Goal: Task Accomplishment & Management: Complete application form

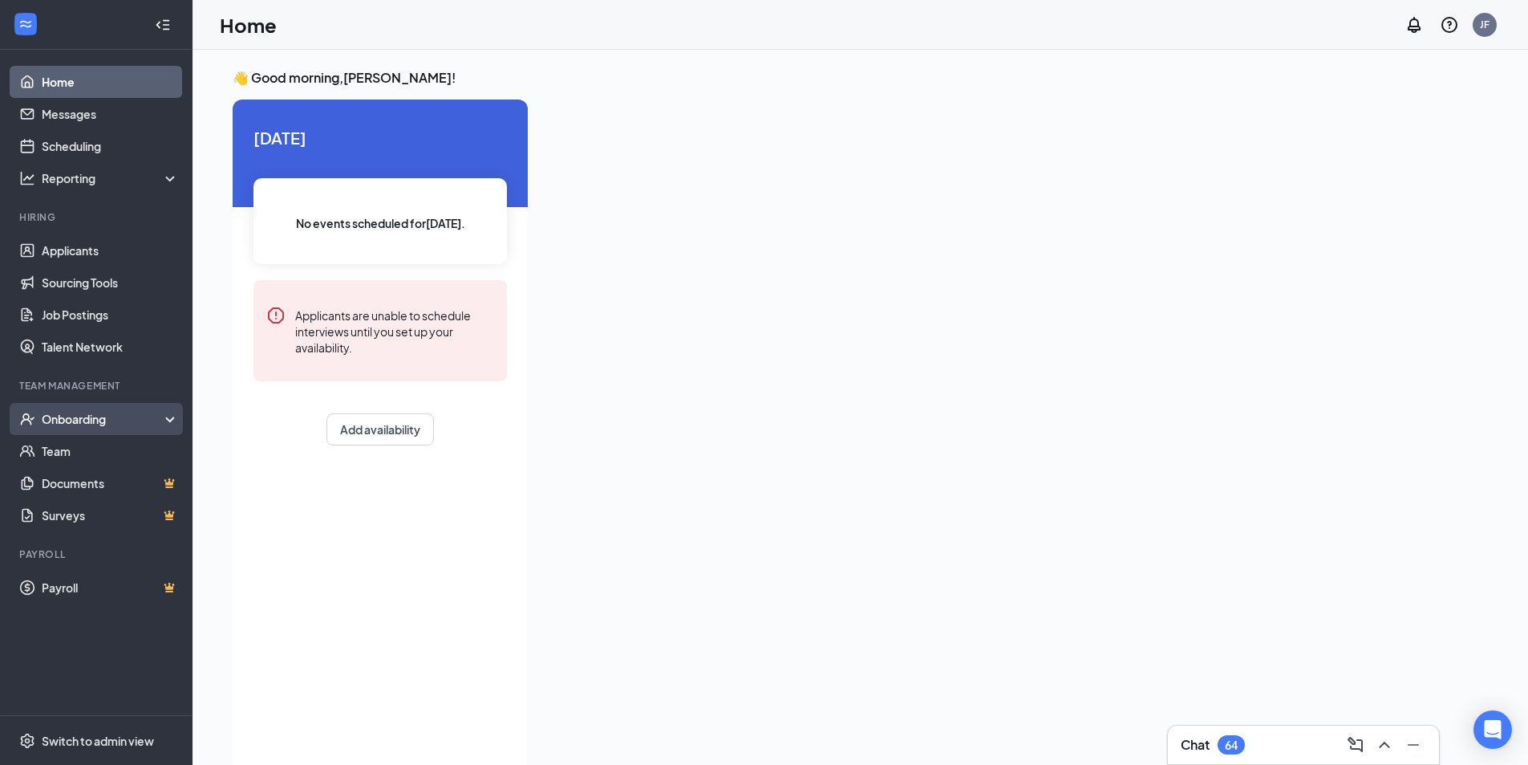
click at [168, 424] on div "Onboarding" at bounding box center [96, 419] width 193 height 32
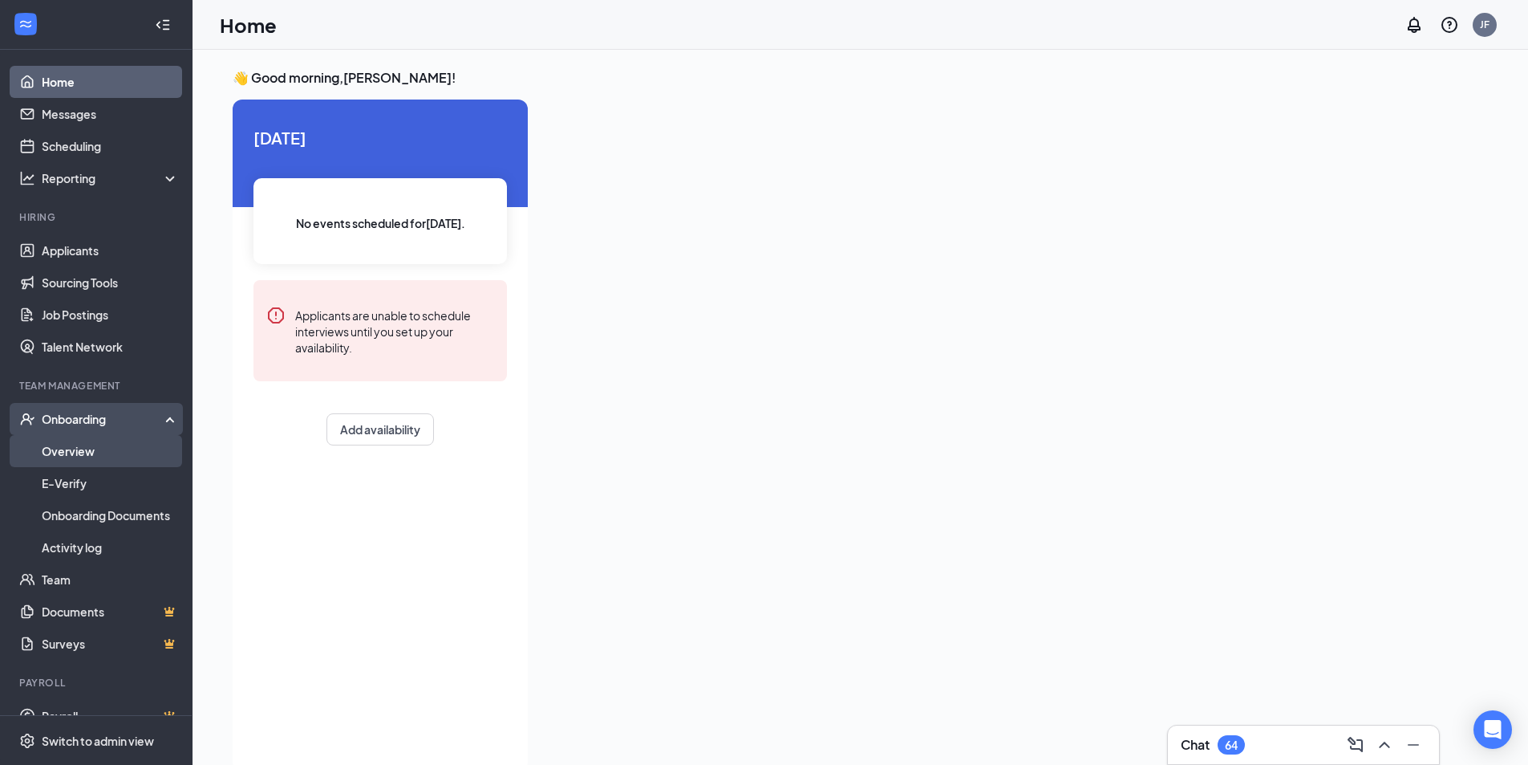
click at [92, 452] on link "Overview" at bounding box center [110, 451] width 137 height 32
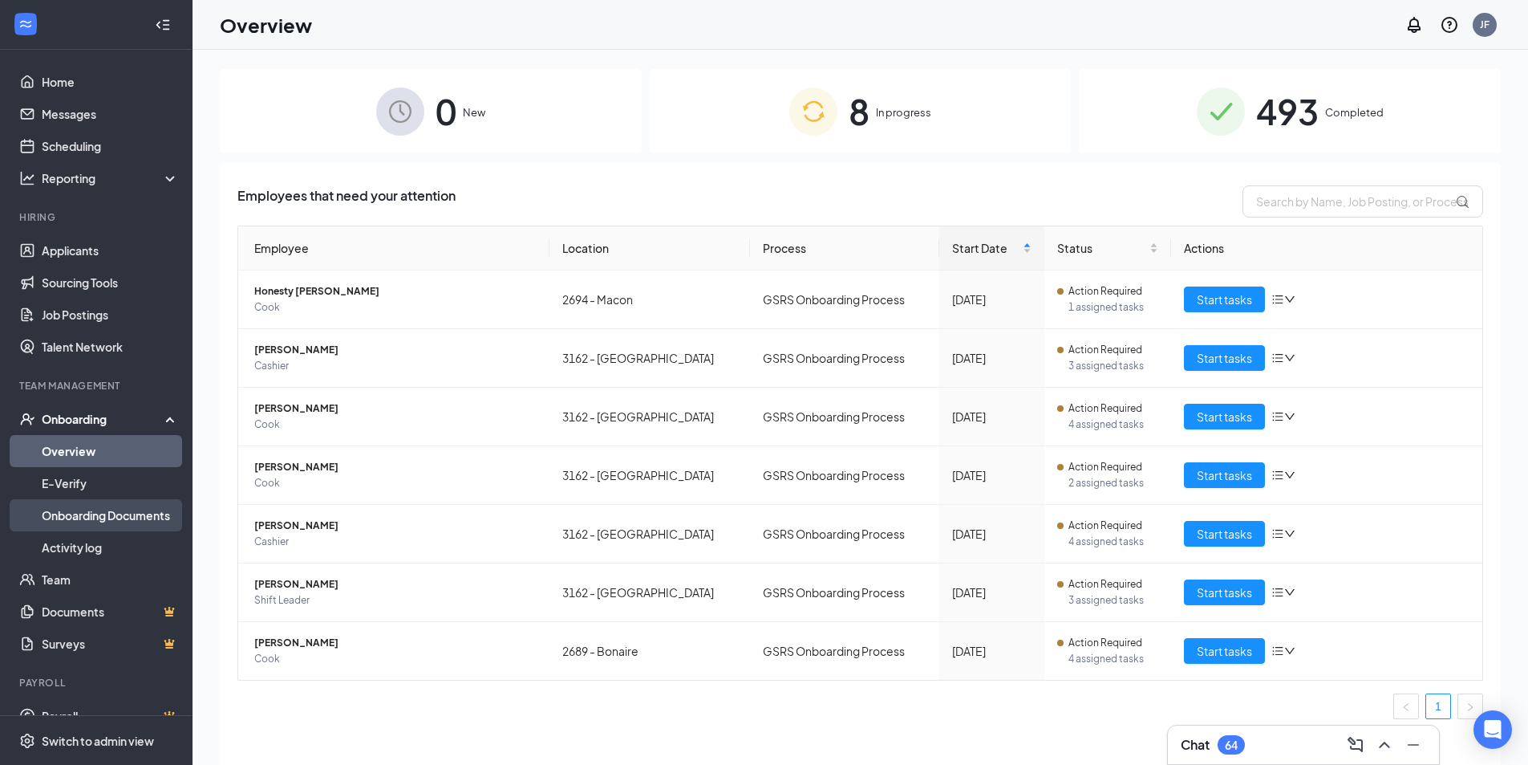
click at [107, 513] on link "Onboarding Documents" at bounding box center [110, 515] width 137 height 32
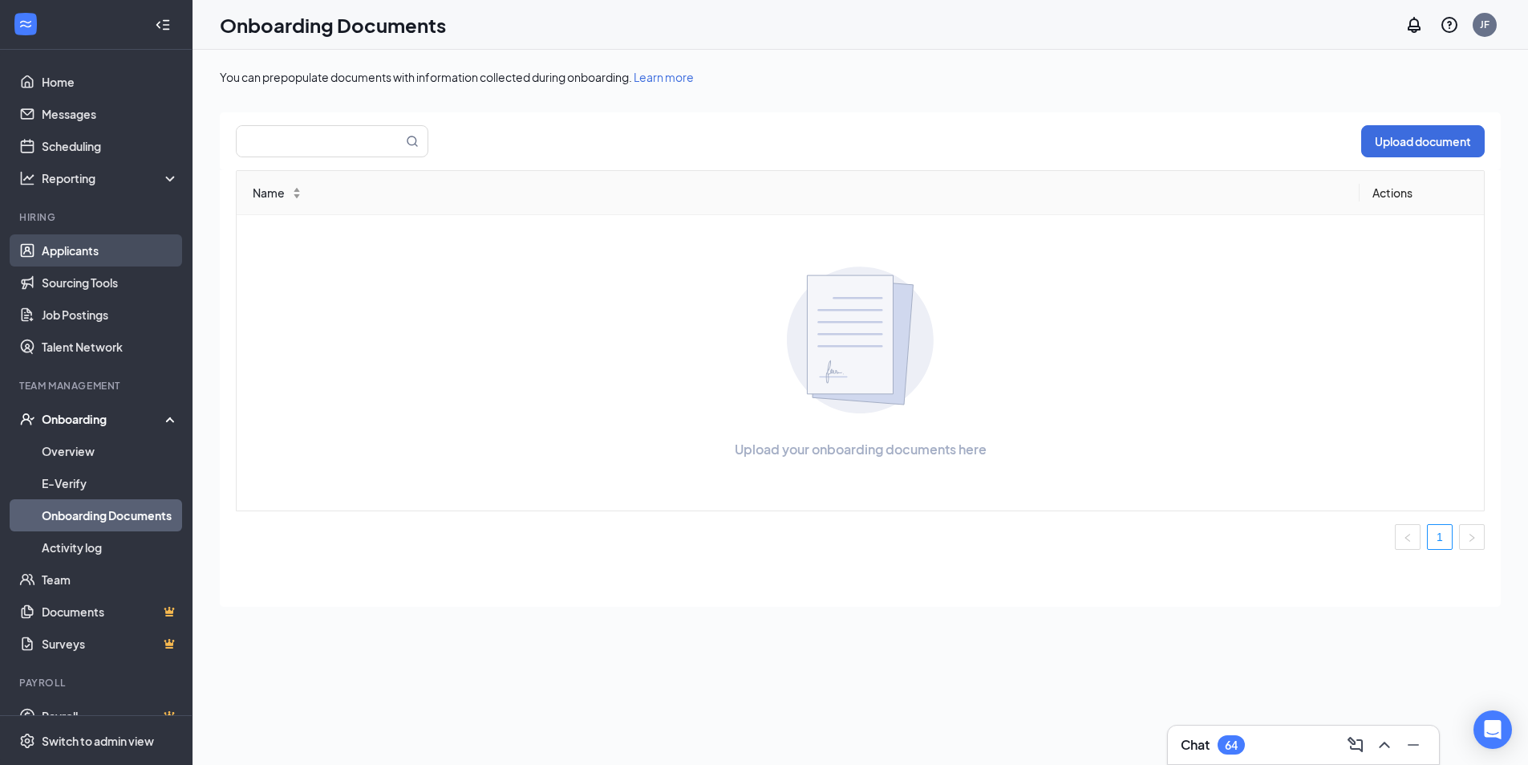
click at [118, 257] on link "Applicants" at bounding box center [110, 250] width 137 height 32
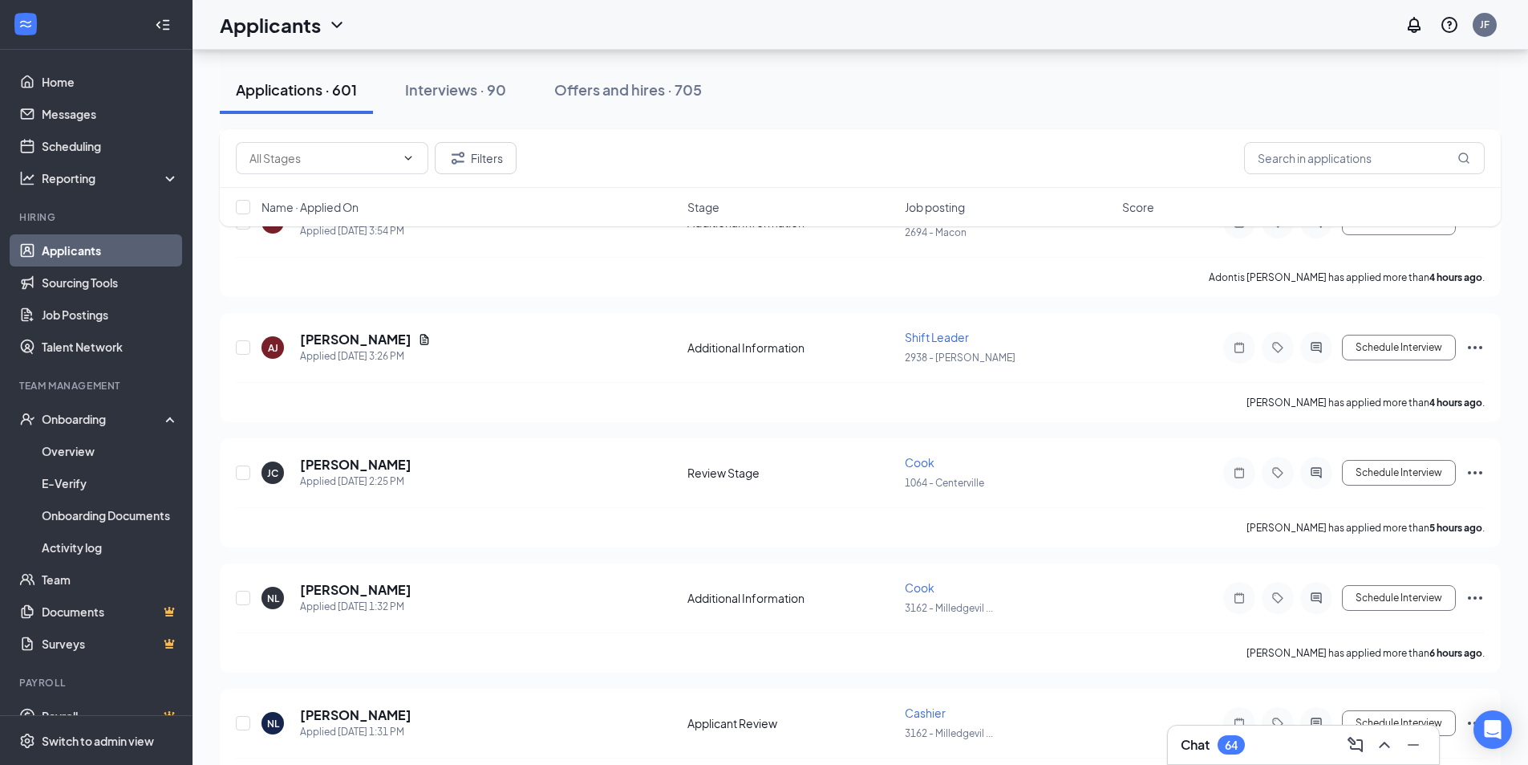
scroll to position [1284, 0]
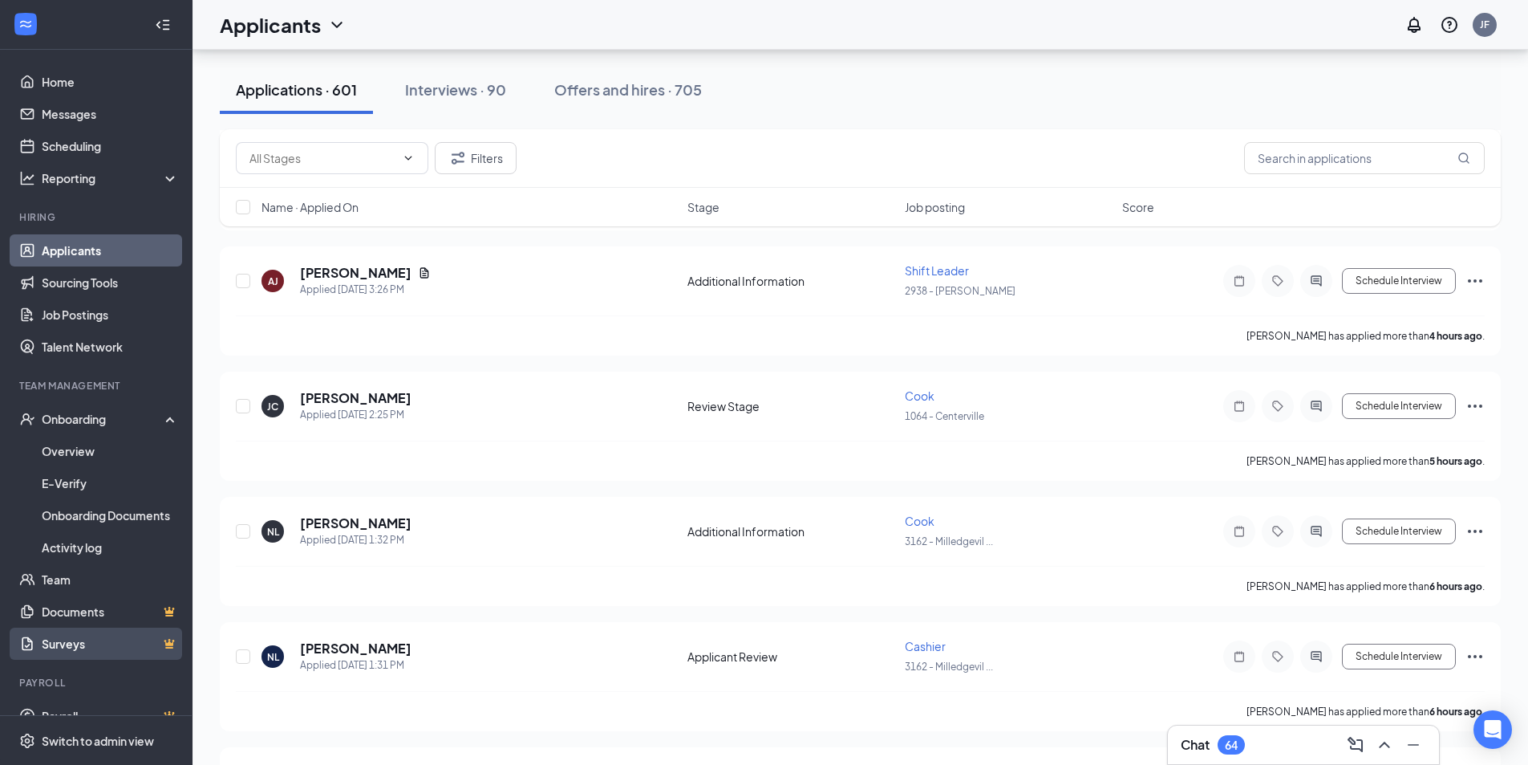
click at [89, 635] on link "Surveys" at bounding box center [110, 643] width 137 height 32
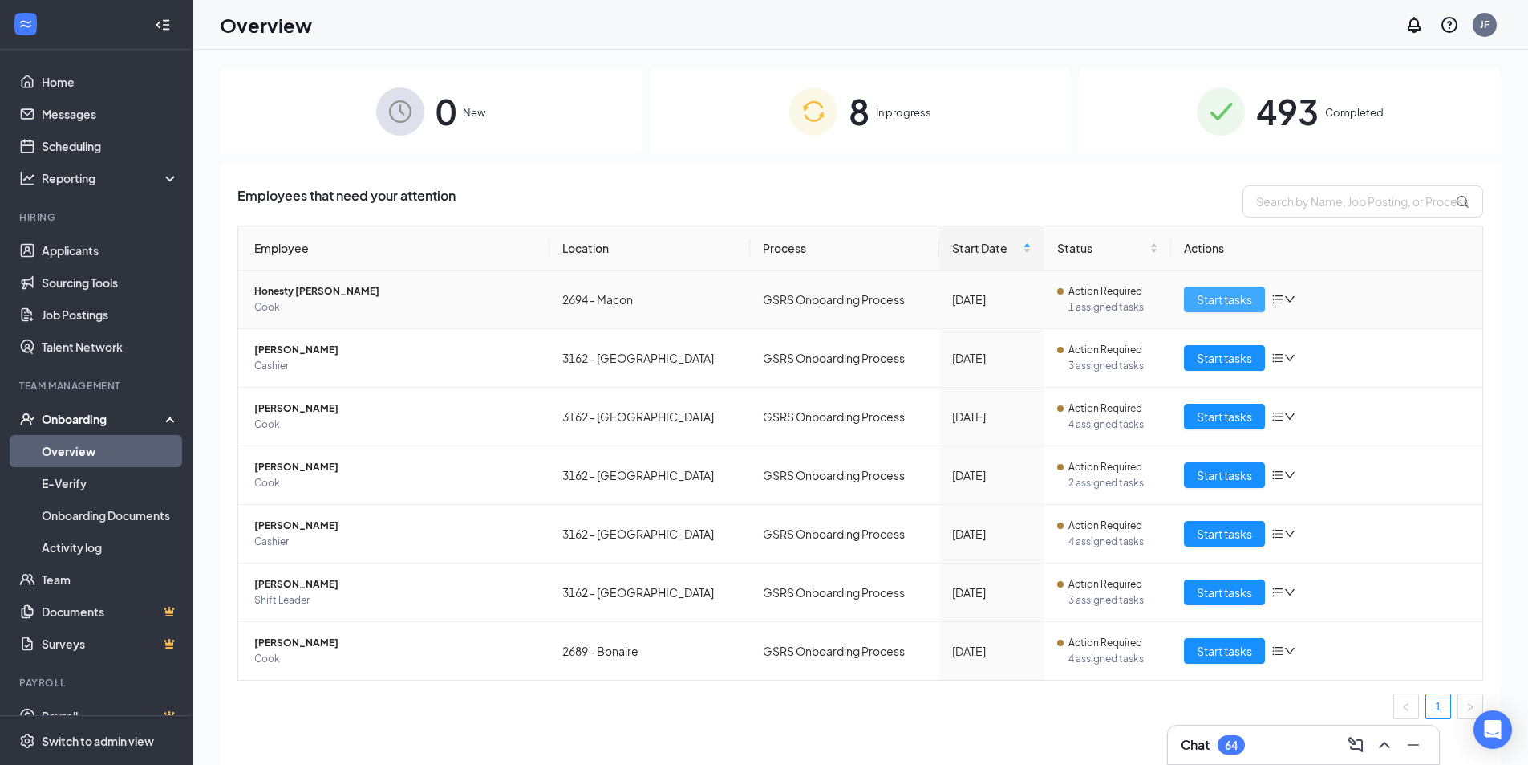
click at [1223, 310] on button "Start tasks" at bounding box center [1224, 299] width 81 height 26
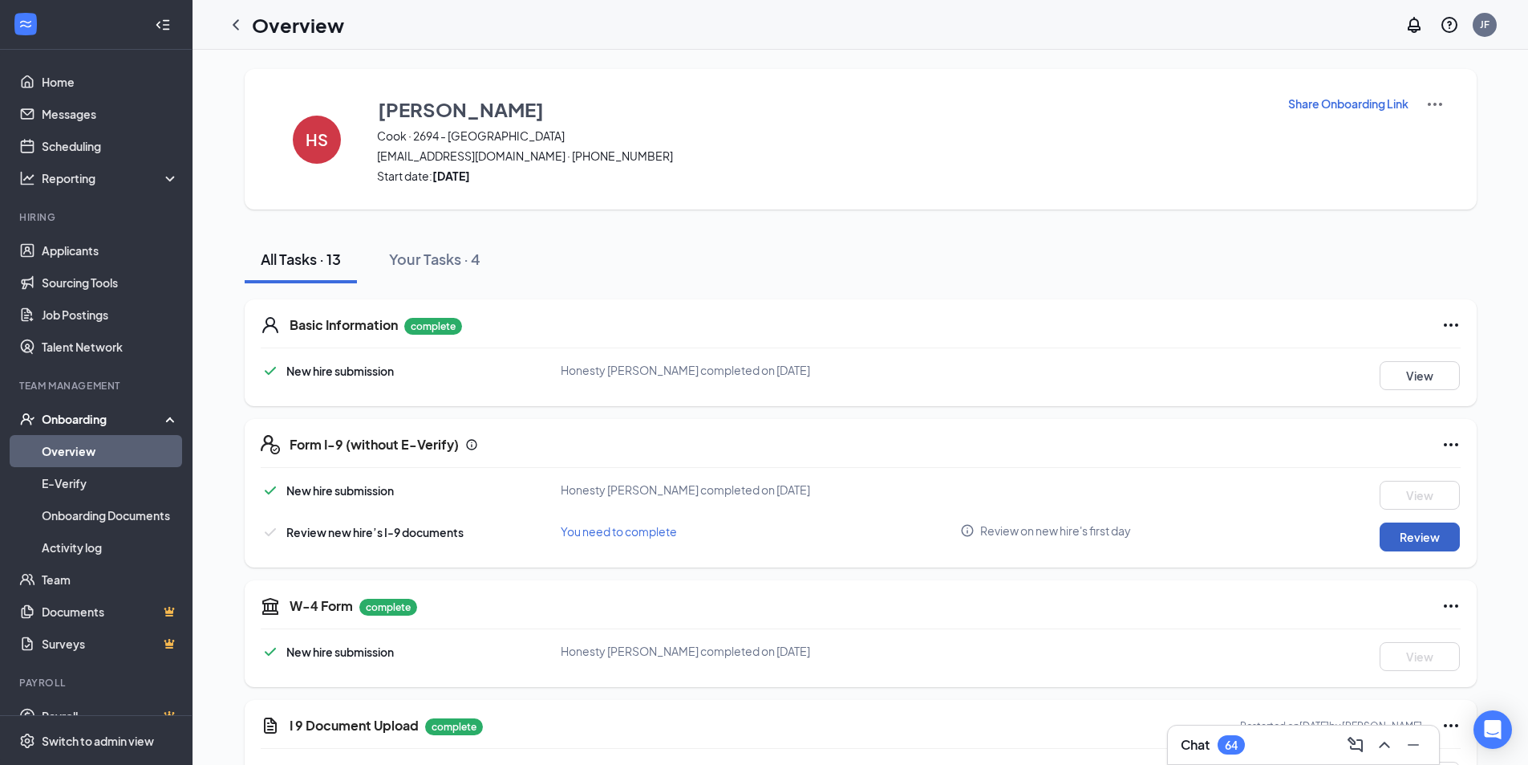
click at [1424, 535] on button "Review" at bounding box center [1420, 536] width 80 height 29
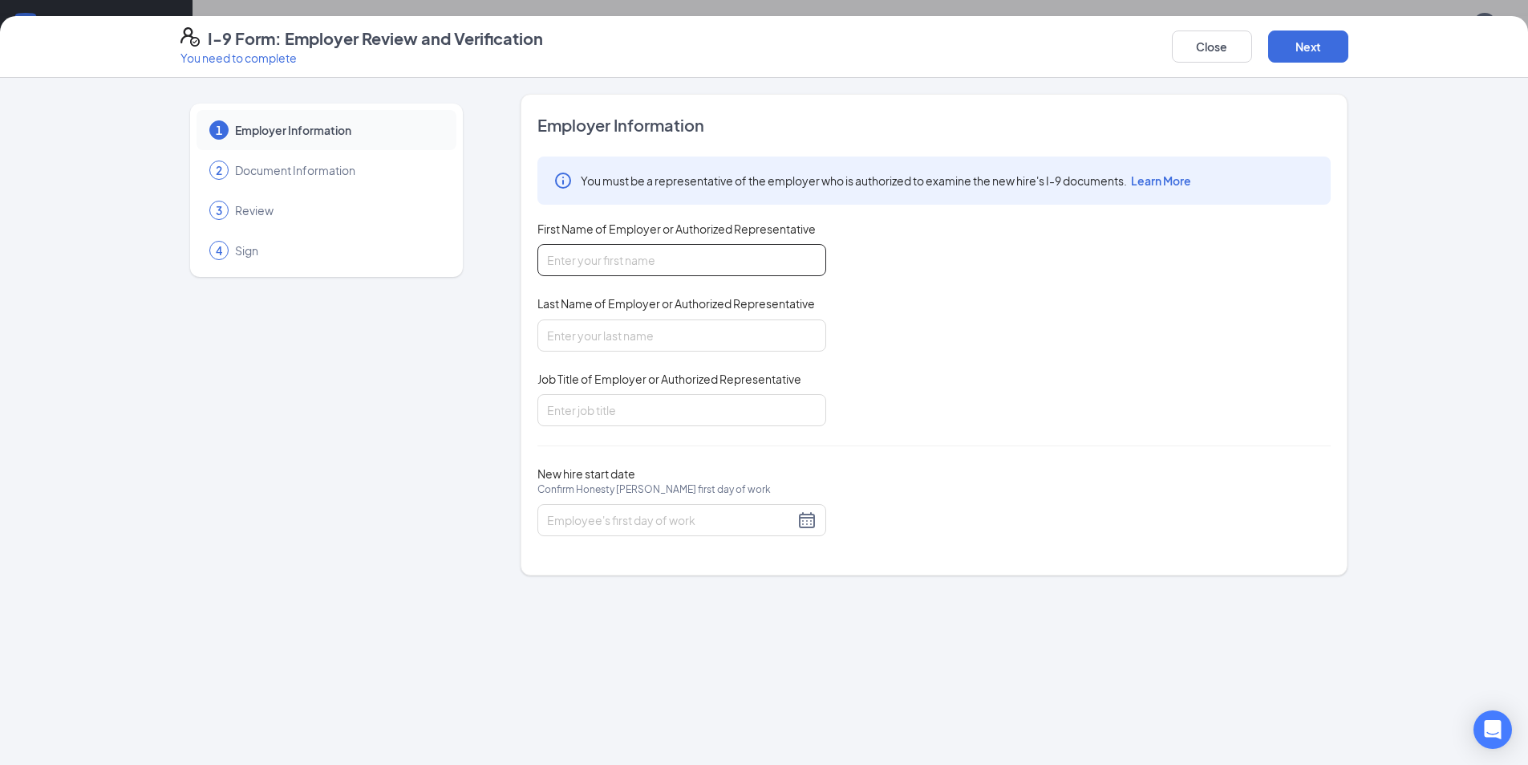
click at [655, 258] on input "First Name of Employer or Authorized Representative" at bounding box center [682, 260] width 289 height 32
type input "Honesty"
type input "[PERSON_NAME]"
type input "Cook"
click at [808, 523] on div at bounding box center [682, 519] width 270 height 19
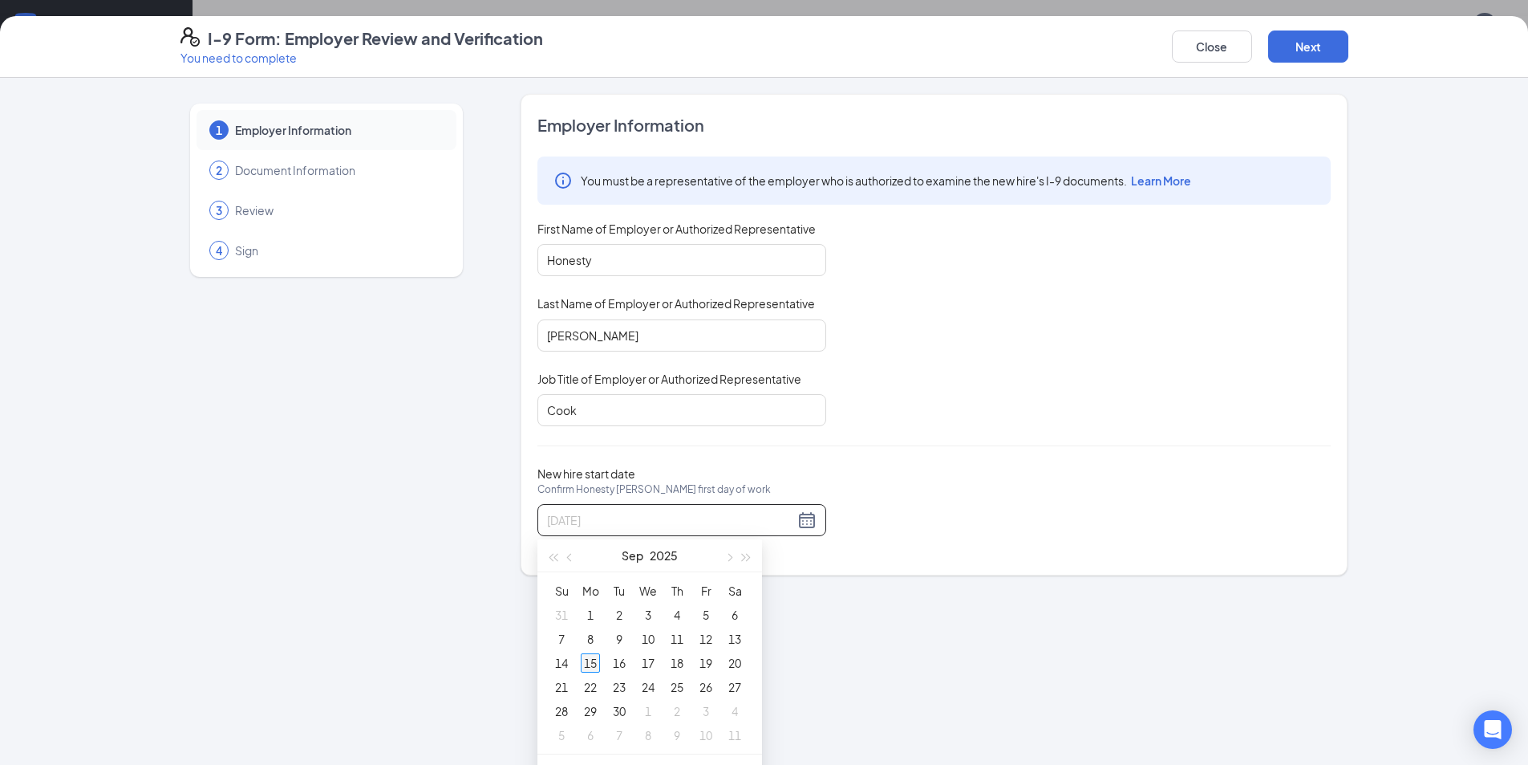
type input "[DATE]"
click at [594, 660] on div "15" at bounding box center [590, 662] width 19 height 19
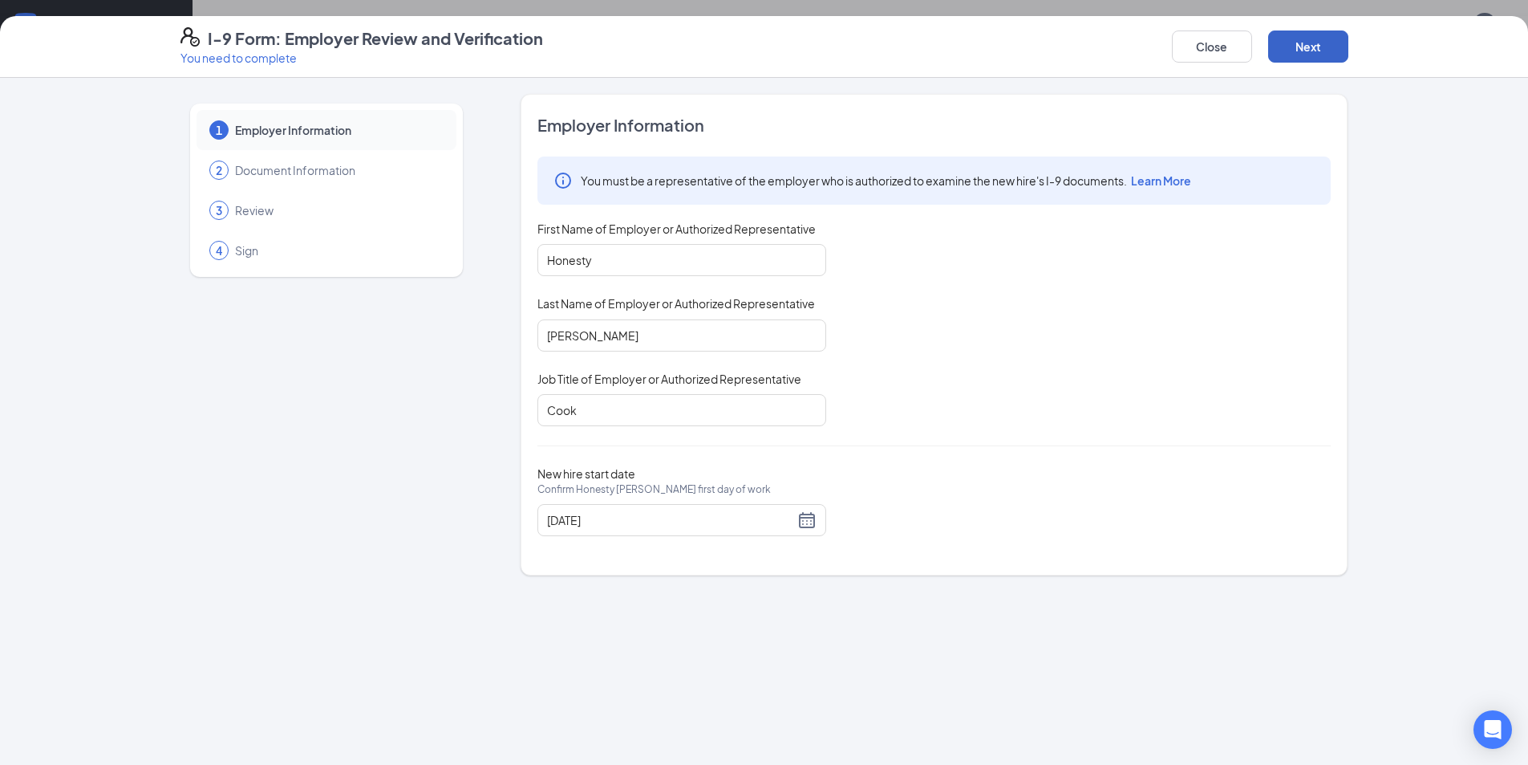
click at [1329, 41] on button "Next" at bounding box center [1308, 46] width 80 height 32
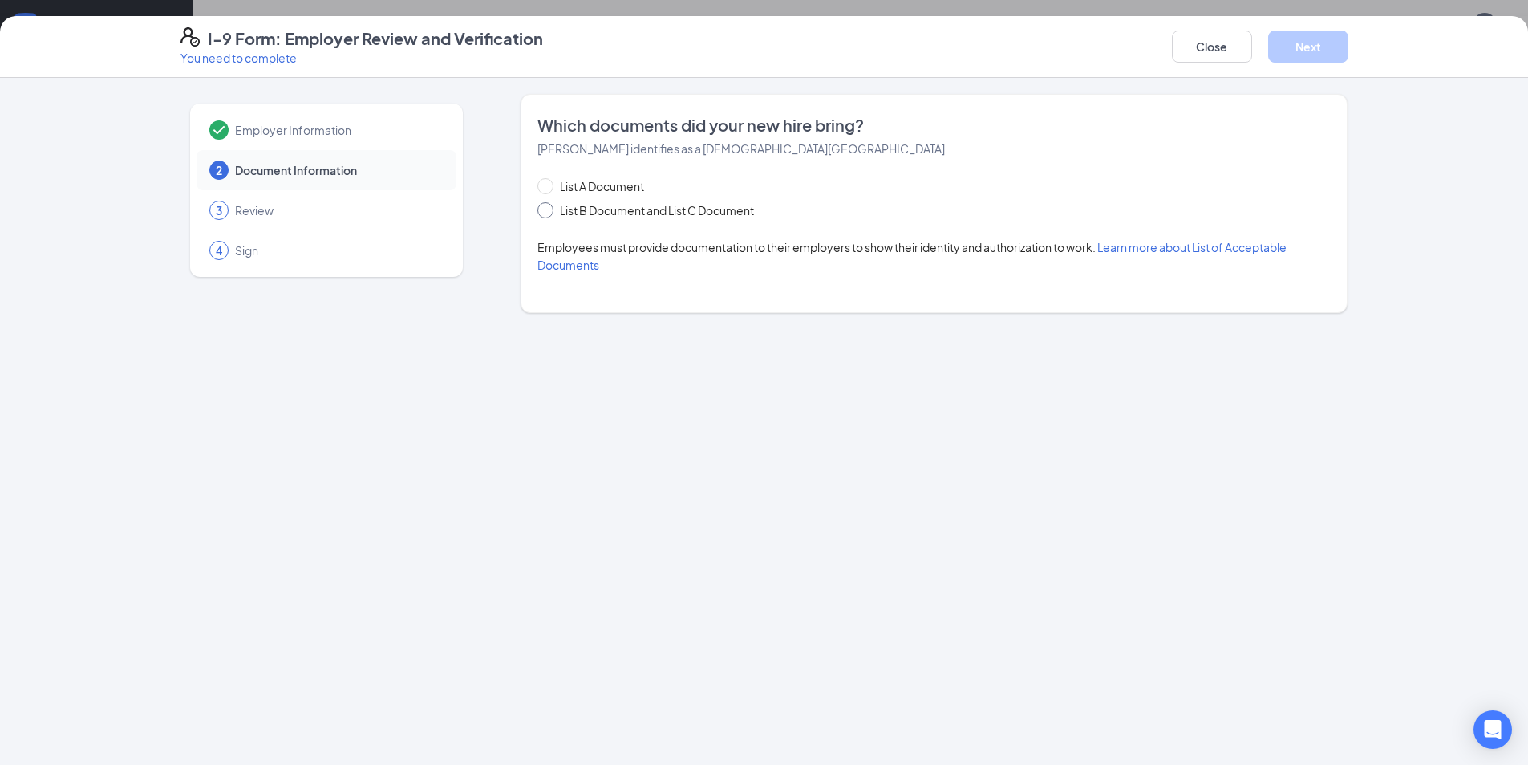
click at [550, 209] on span at bounding box center [546, 210] width 16 height 16
click at [549, 209] on input "List B Document and List C Document" at bounding box center [543, 207] width 11 height 11
radio input "true"
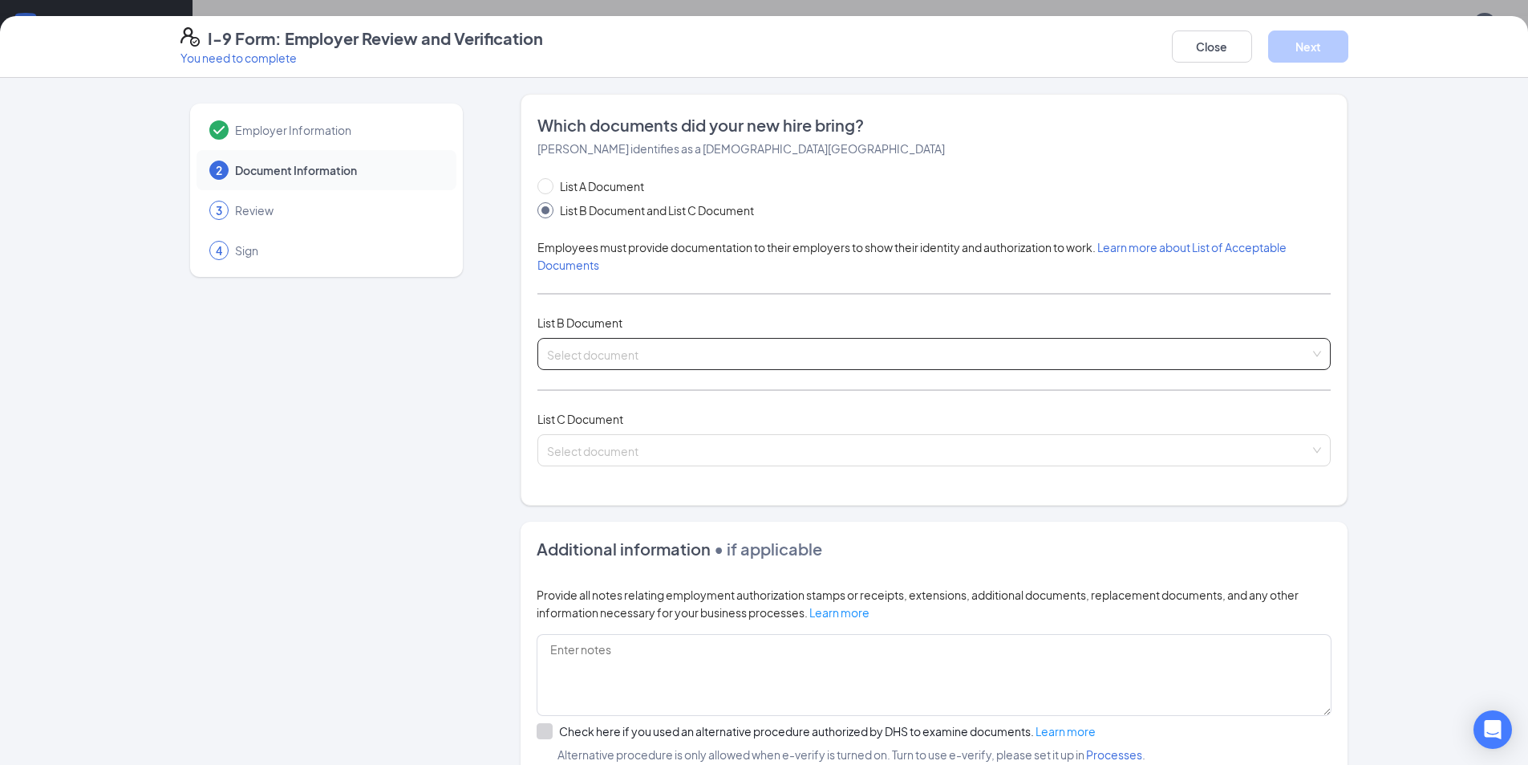
click at [680, 355] on input "search" at bounding box center [928, 351] width 763 height 24
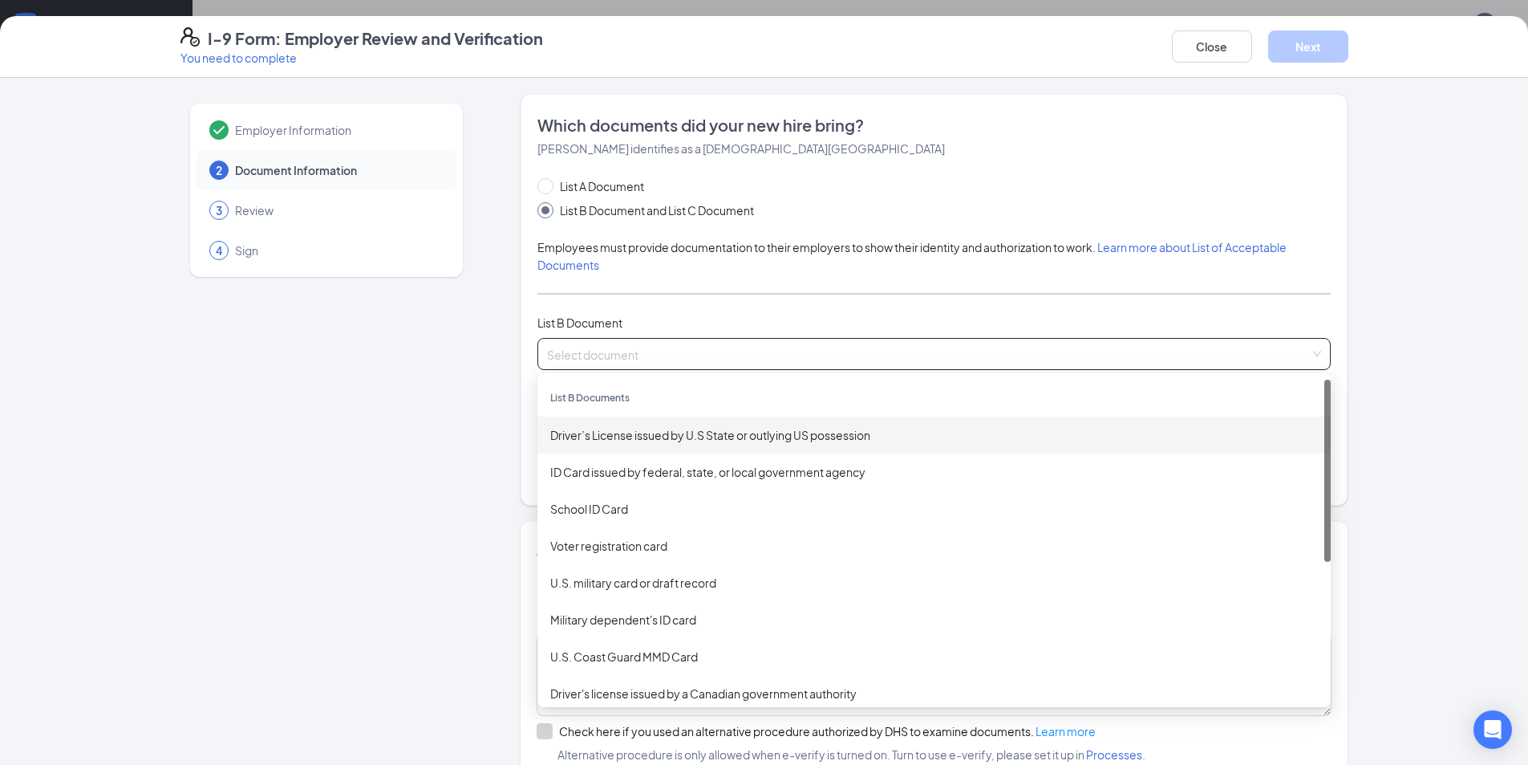
click at [674, 435] on div "Driver’s License issued by U.S State or outlying US possession" at bounding box center [934, 435] width 768 height 18
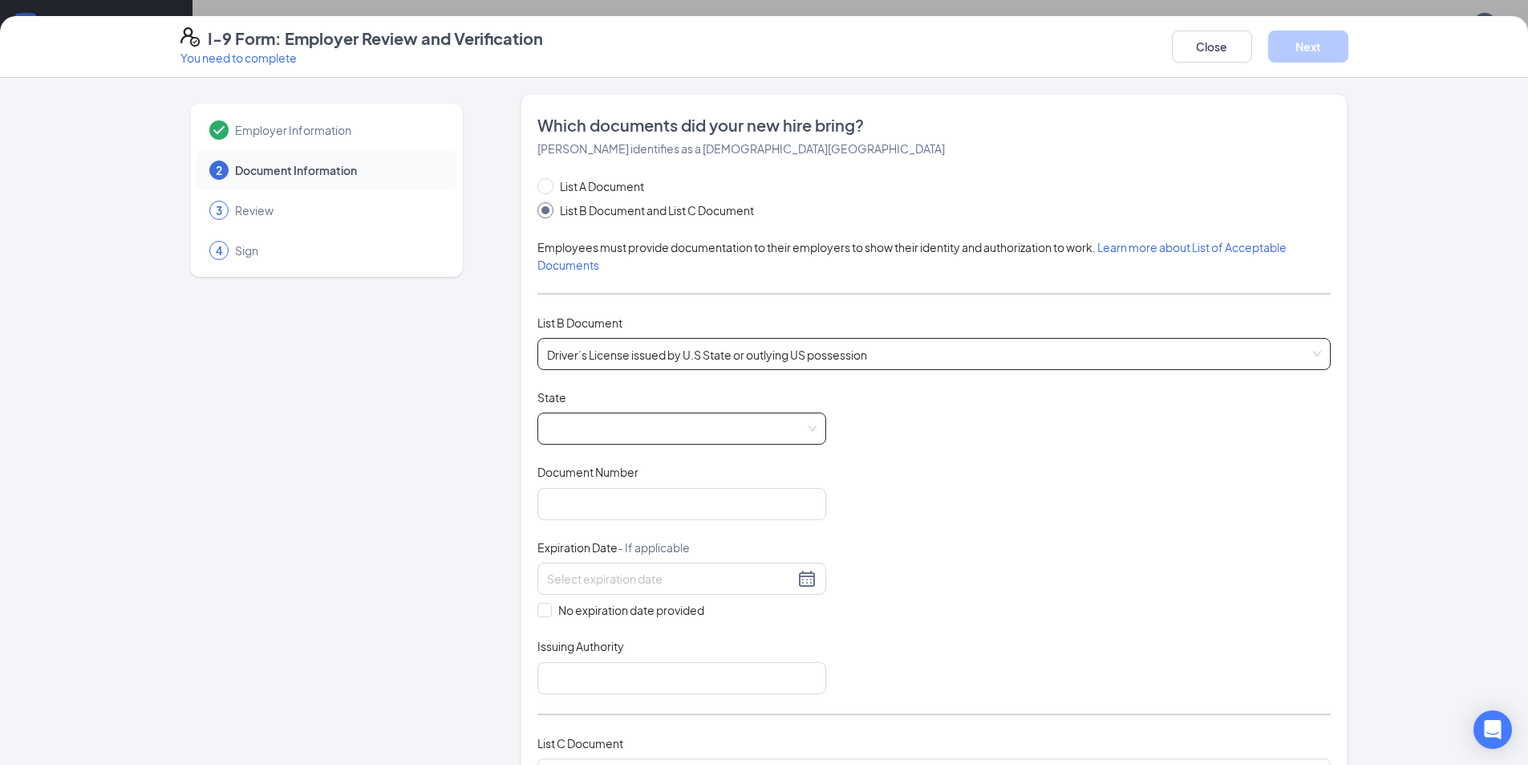
click at [615, 436] on span at bounding box center [682, 428] width 270 height 30
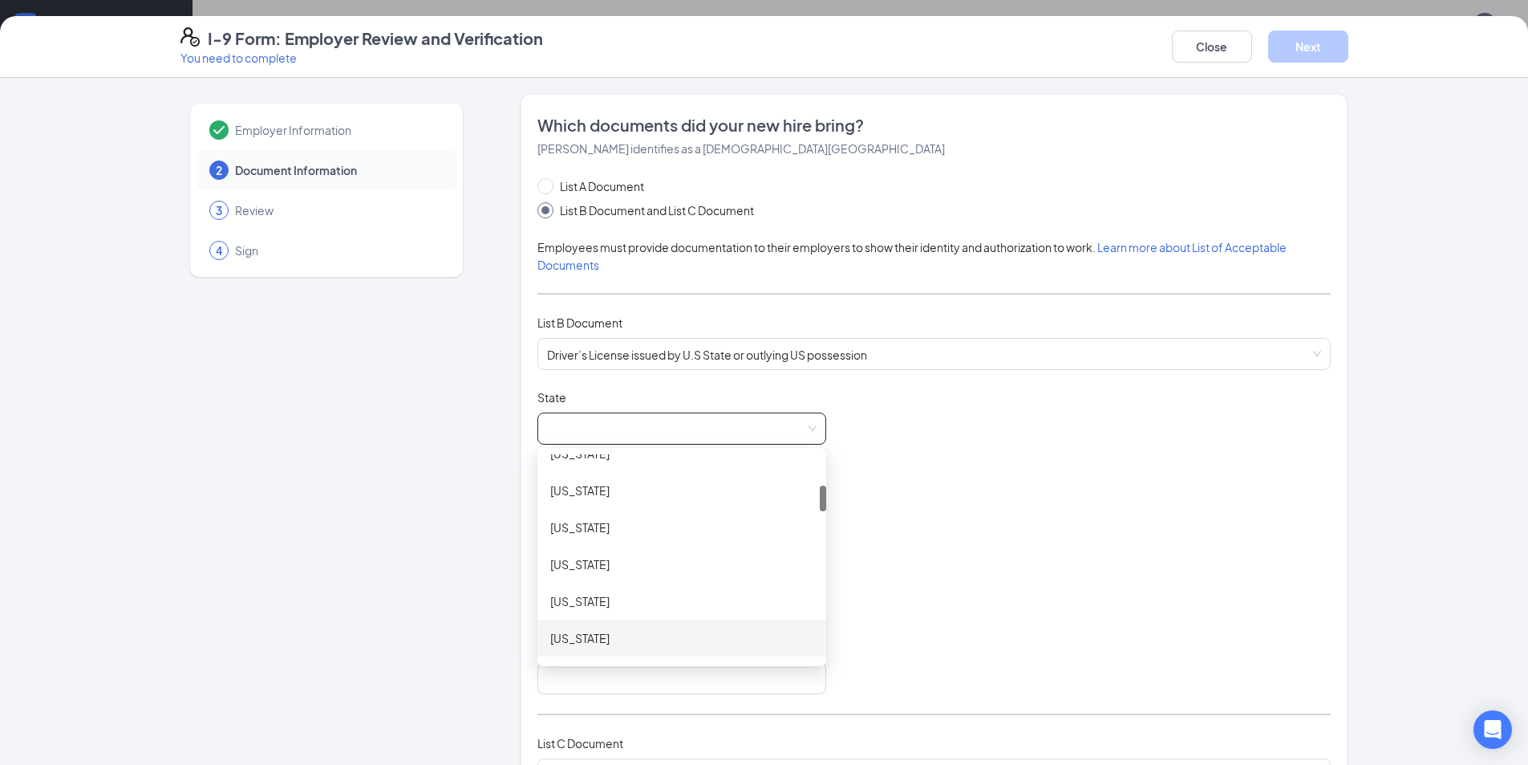
click at [603, 637] on div "[US_STATE]" at bounding box center [681, 638] width 263 height 18
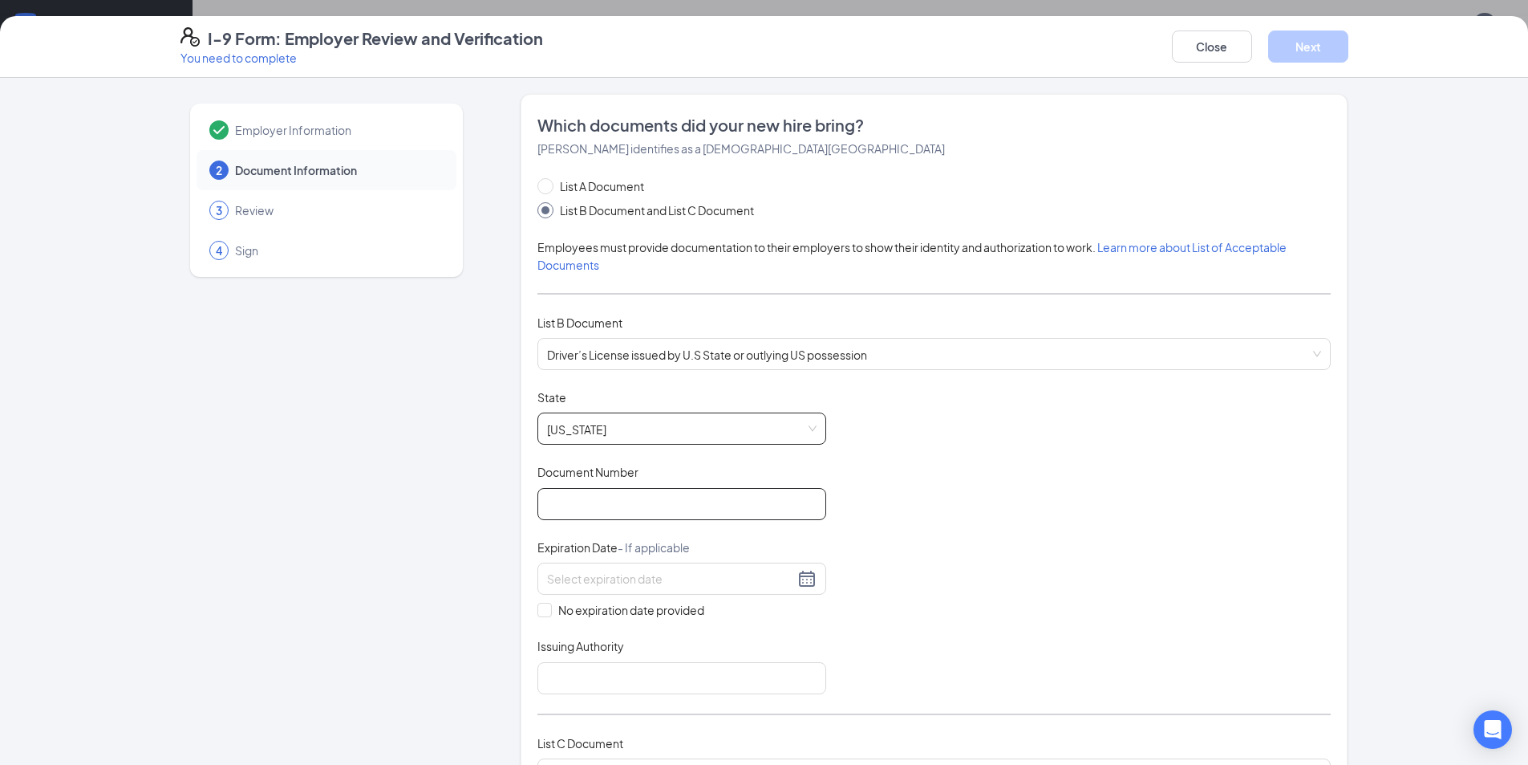
click at [652, 516] on input "Document Number" at bounding box center [682, 504] width 289 height 32
type input "07972235"
click at [677, 579] on input at bounding box center [670, 579] width 247 height 18
click at [743, 619] on button "button" at bounding box center [741, 614] width 18 height 32
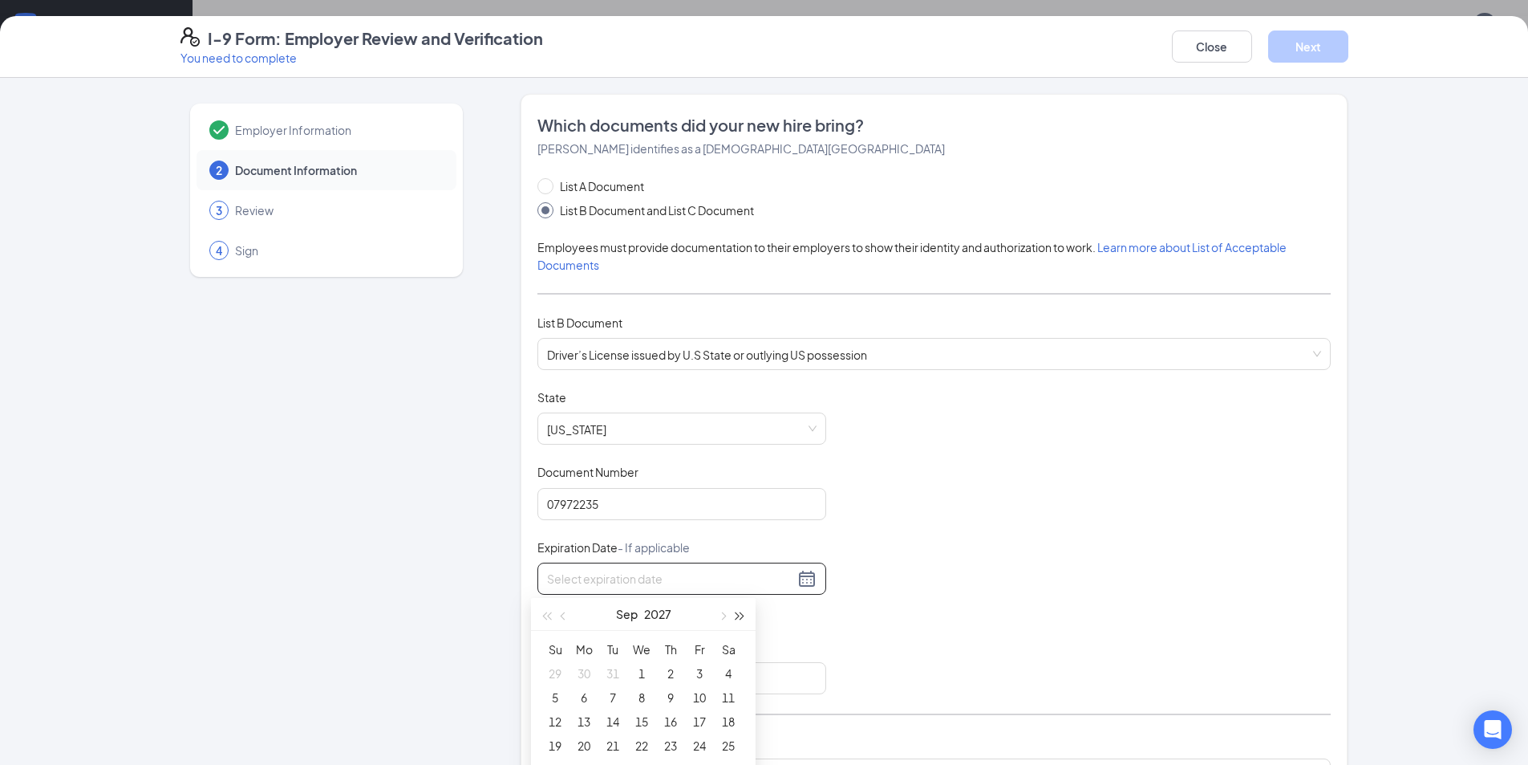
click at [743, 619] on button "button" at bounding box center [741, 614] width 18 height 32
click at [743, 617] on button "button" at bounding box center [741, 614] width 18 height 32
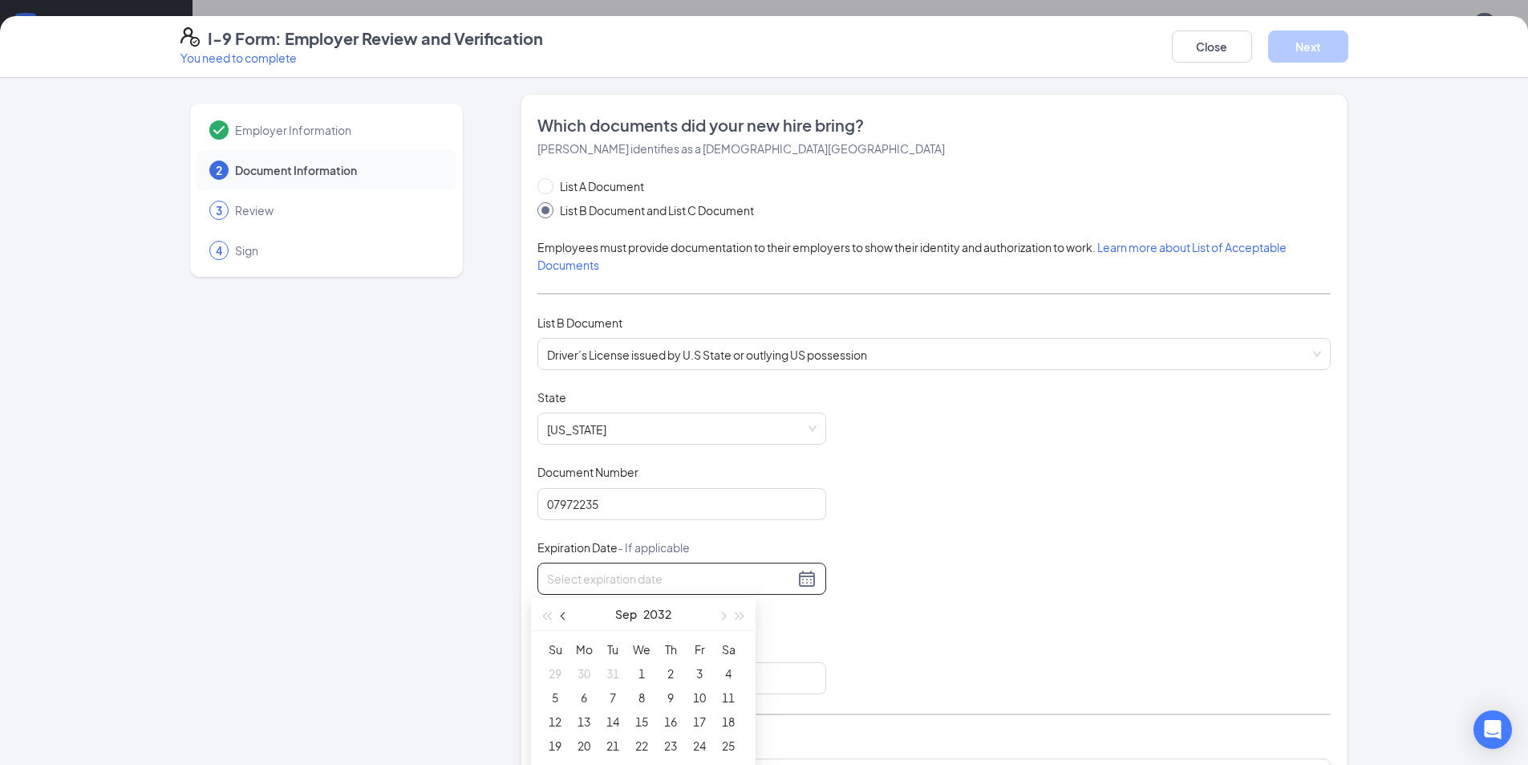
click at [562, 617] on span "button" at bounding box center [565, 616] width 8 height 8
click at [563, 615] on span "button" at bounding box center [565, 616] width 8 height 8
click at [564, 615] on span "button" at bounding box center [565, 616] width 8 height 8
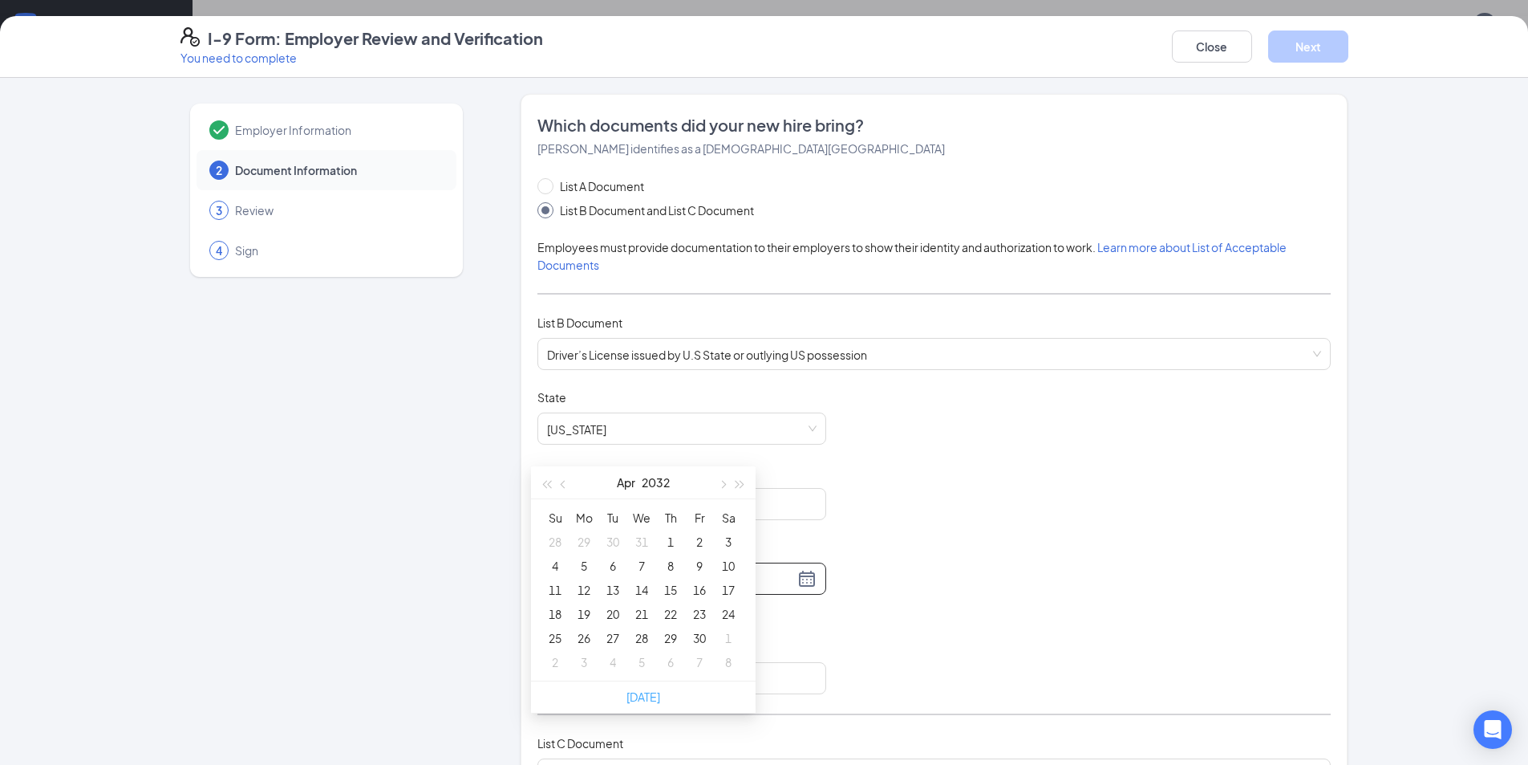
type input "[DATE]"
click at [548, 612] on div "25" at bounding box center [555, 608] width 19 height 19
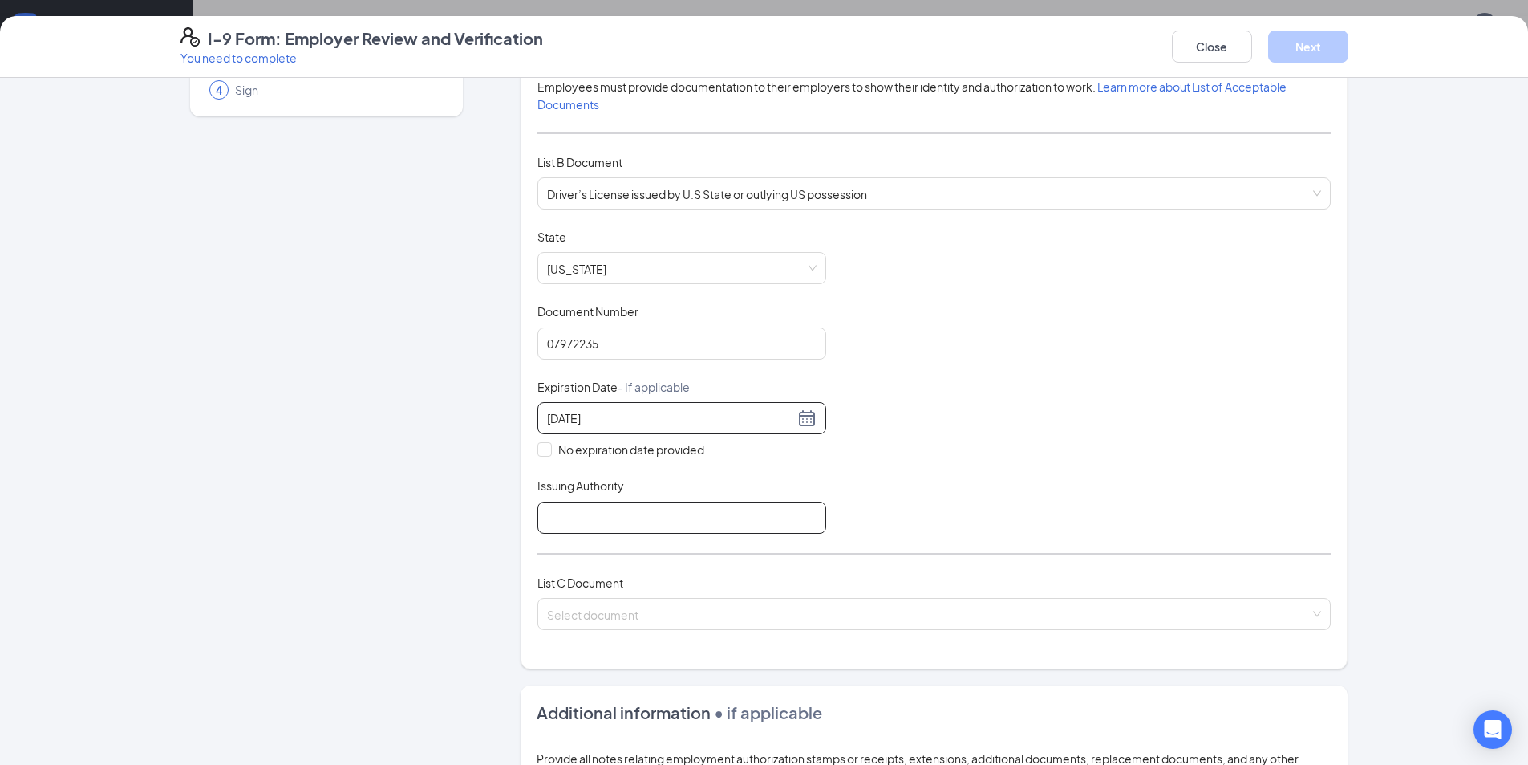
click at [651, 520] on input "Issuing Authority" at bounding box center [682, 517] width 289 height 32
type input "STATE"
click at [680, 615] on input "search" at bounding box center [928, 610] width 763 height 24
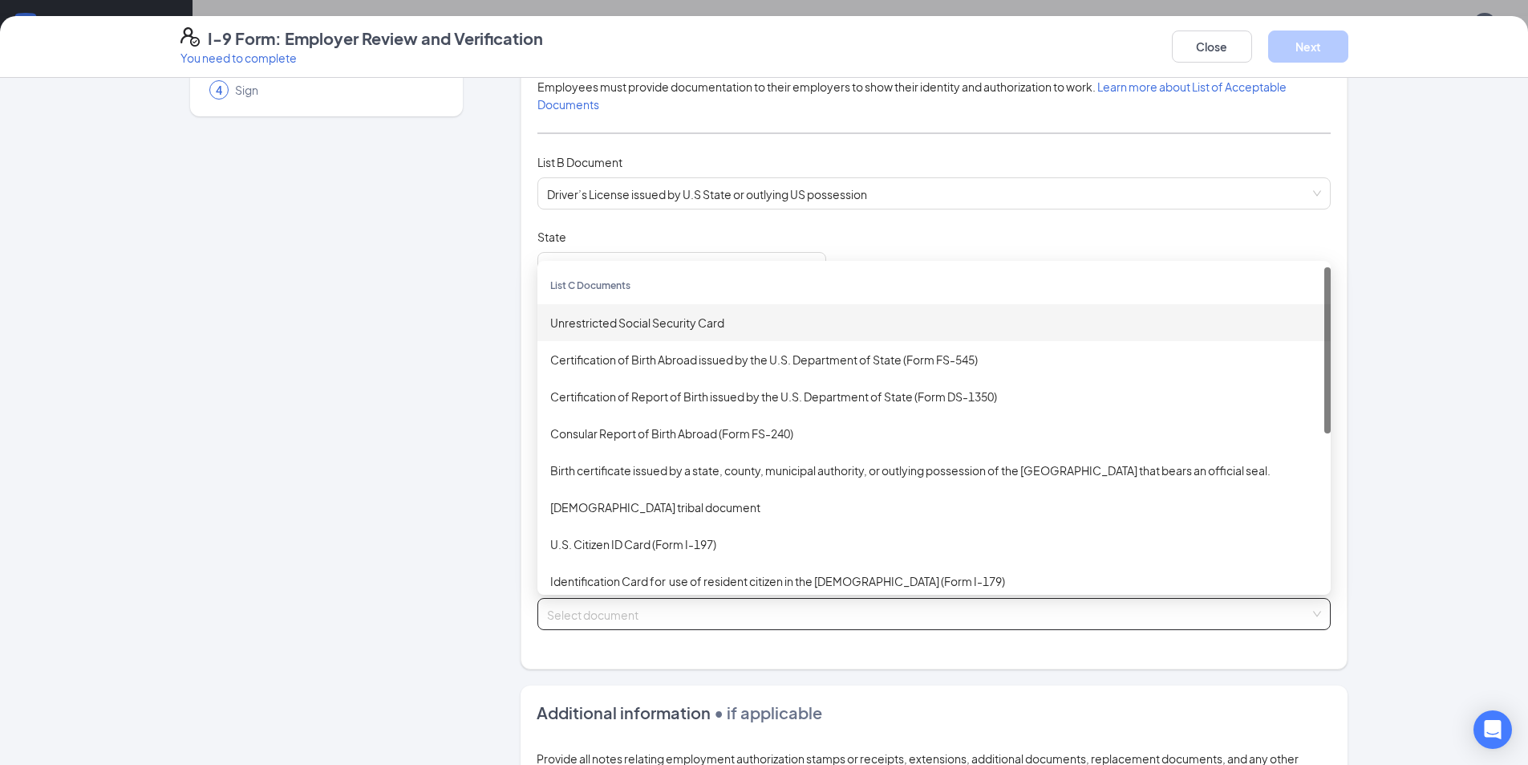
click at [670, 327] on div "Unrestricted Social Security Card" at bounding box center [934, 323] width 768 height 18
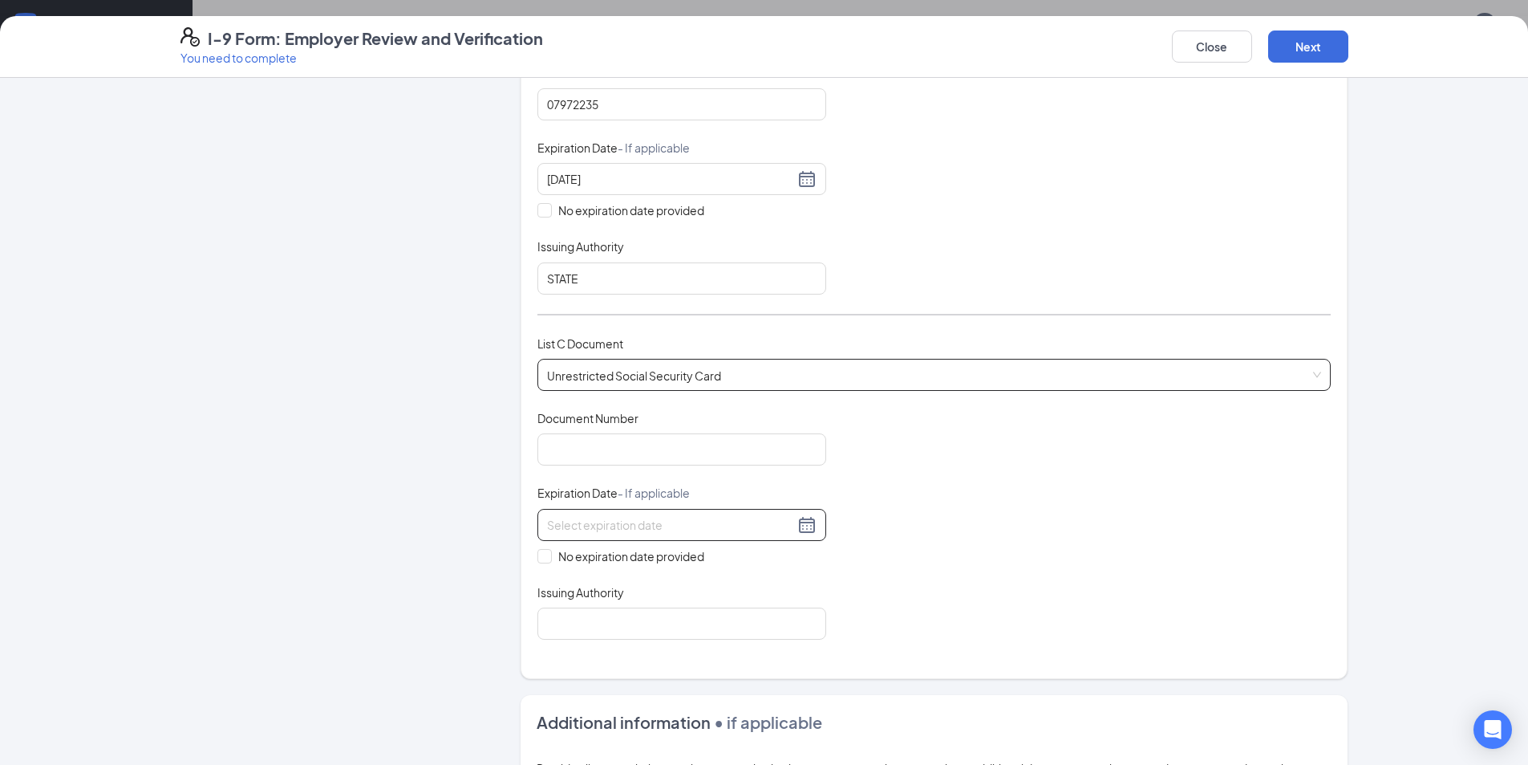
scroll to position [401, 0]
click at [629, 451] on input "Document Number" at bounding box center [682, 448] width 289 height 32
type input "669-44-5857"
click at [542, 551] on input "No expiration date provided" at bounding box center [543, 552] width 11 height 11
checkbox input "true"
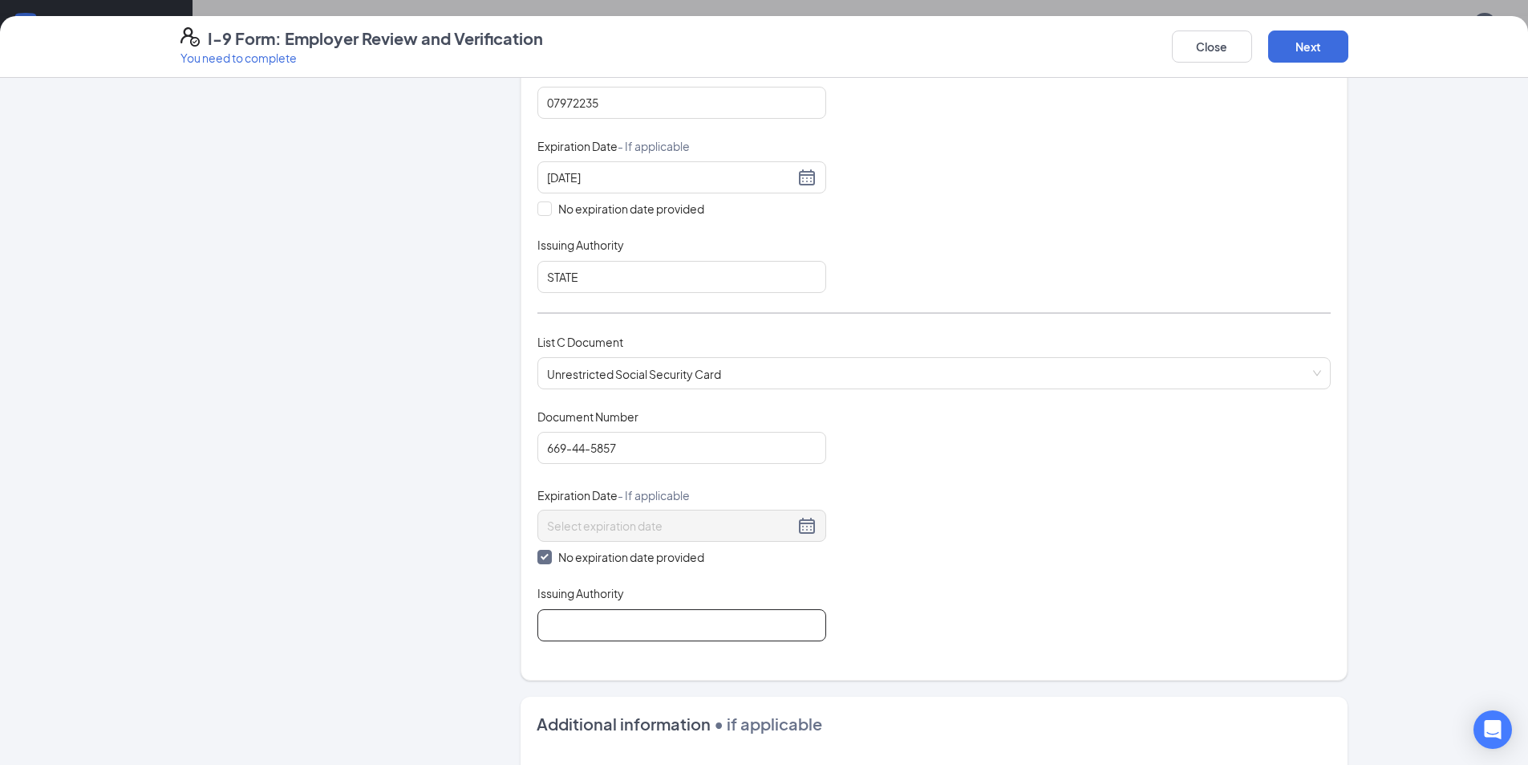
click at [652, 631] on input "Issuing Authority" at bounding box center [682, 625] width 289 height 32
type input "SSA"
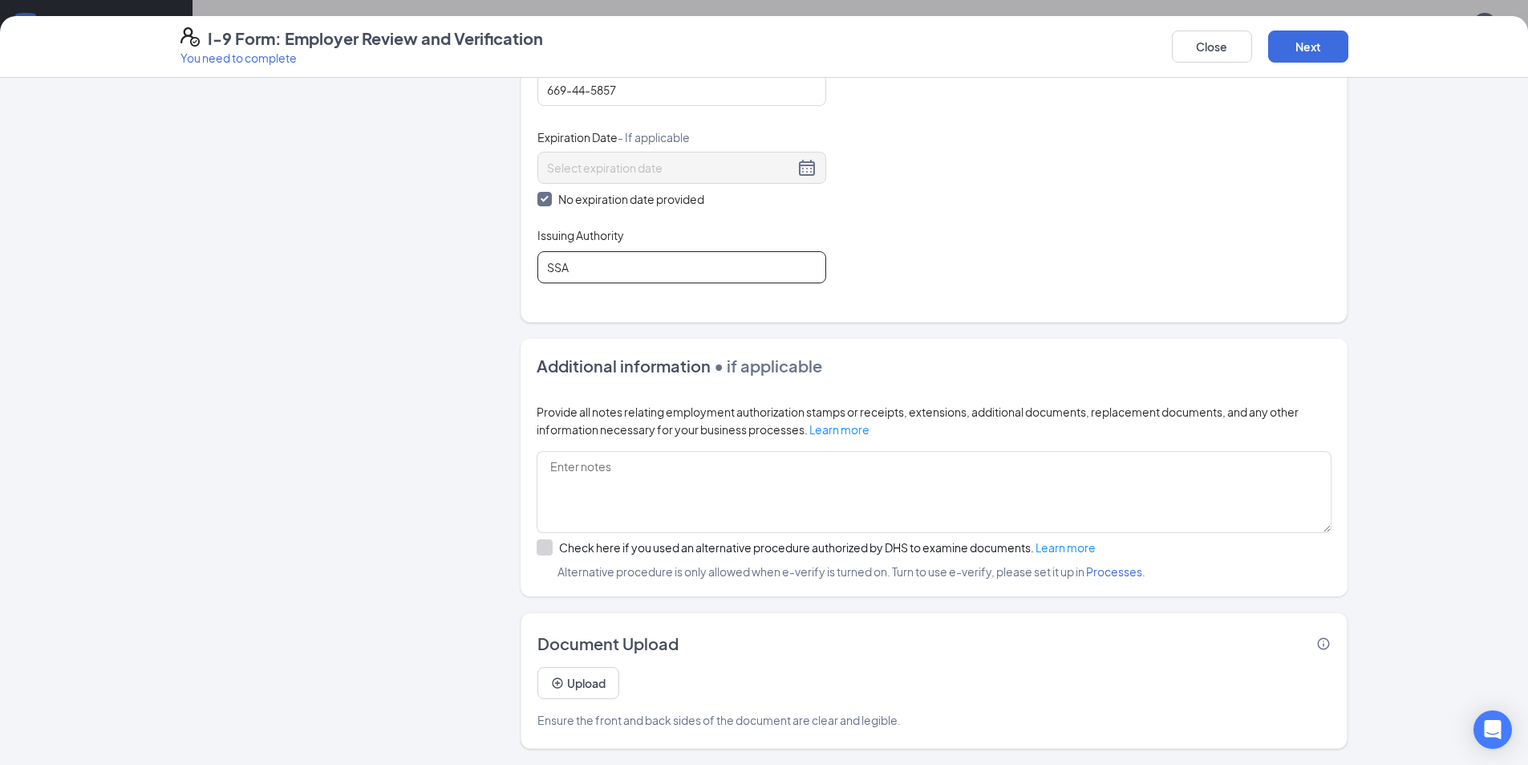
scroll to position [241, 0]
click at [1325, 47] on button "Next" at bounding box center [1308, 46] width 80 height 32
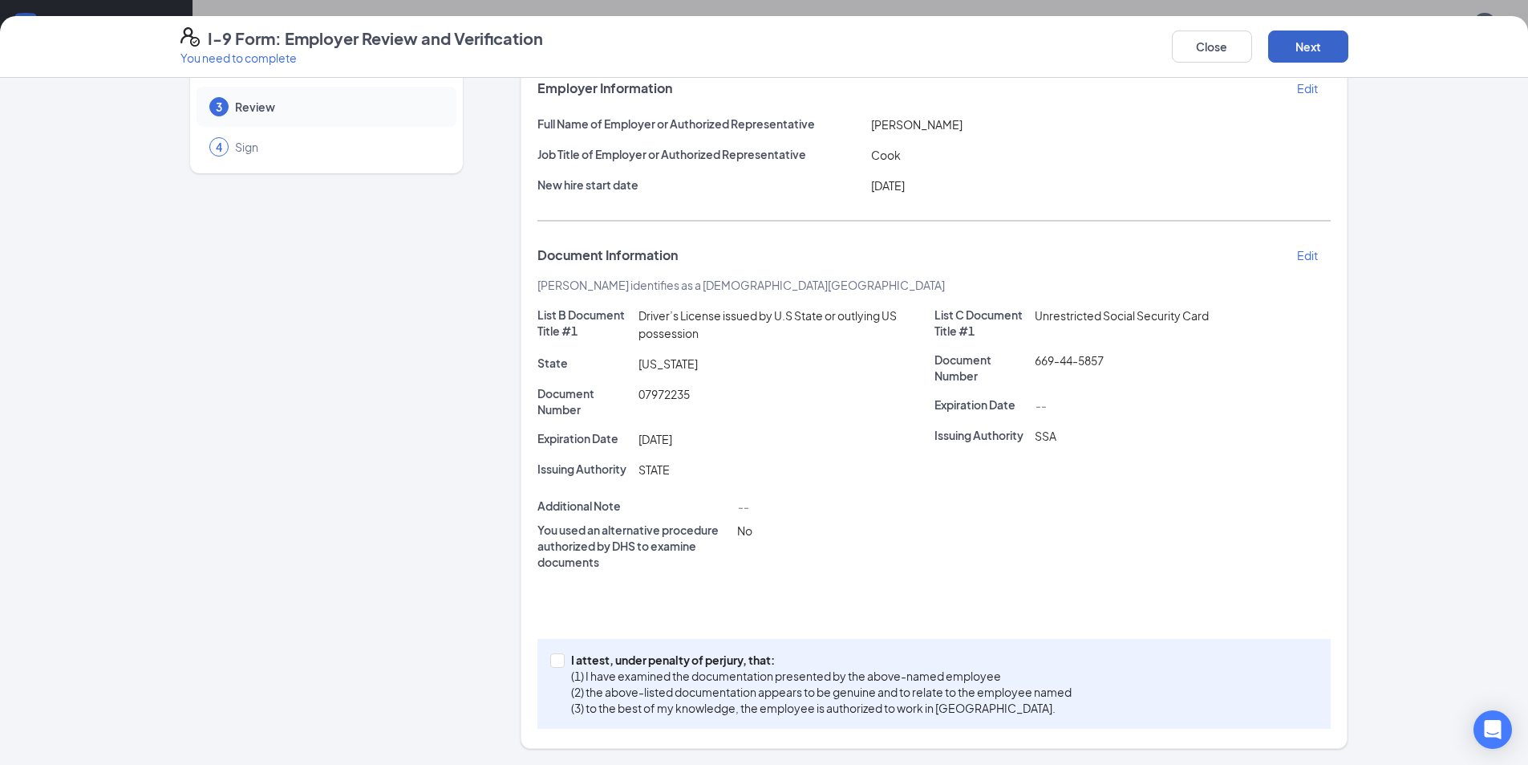
scroll to position [401, 0]
click at [552, 661] on input "I attest, under penalty of [PERSON_NAME], that: (1) I have examined the documen…" at bounding box center [555, 658] width 11 height 11
checkbox input "true"
click at [1303, 50] on button "Next" at bounding box center [1308, 46] width 80 height 32
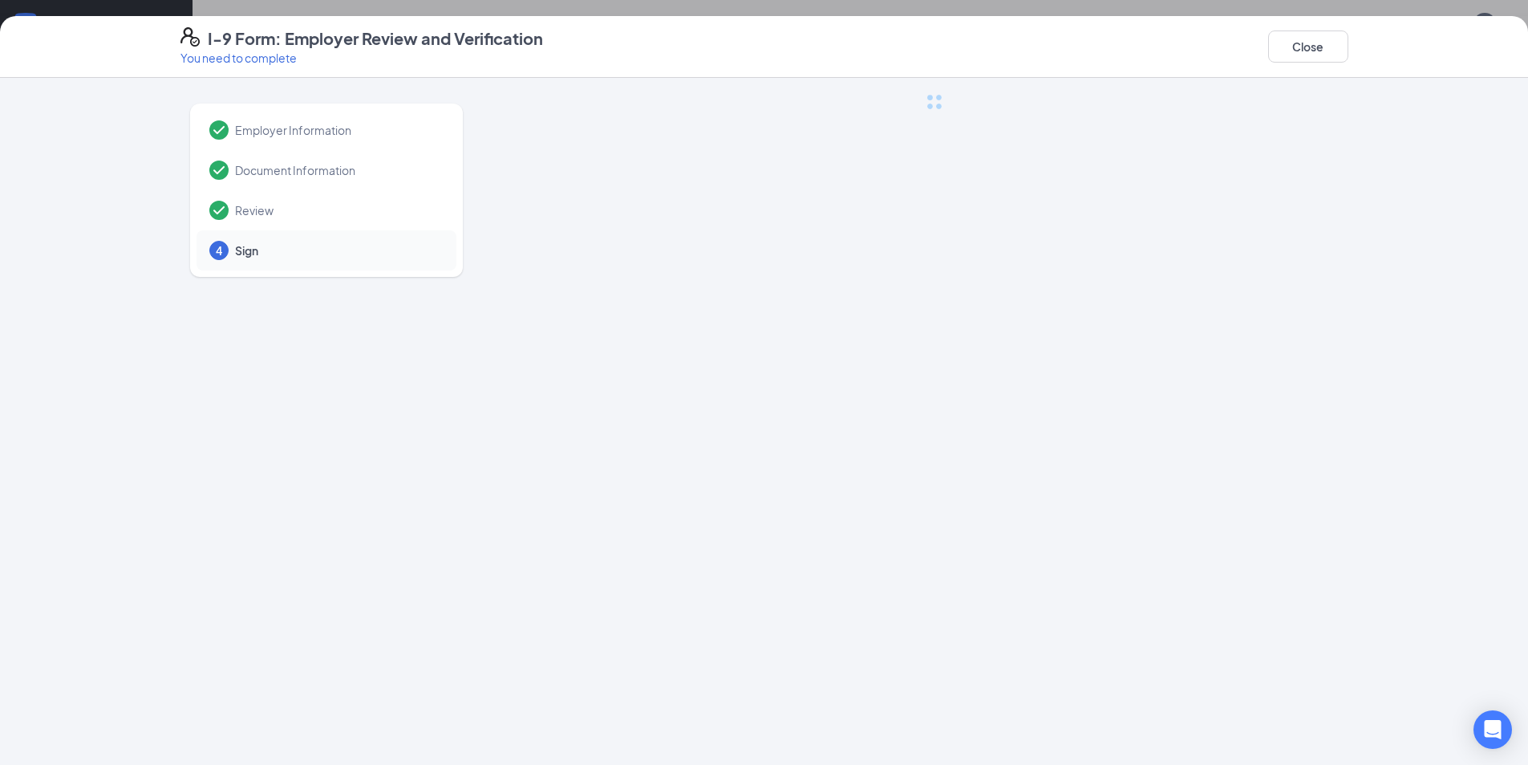
scroll to position [0, 0]
